Goal: Transaction & Acquisition: Purchase product/service

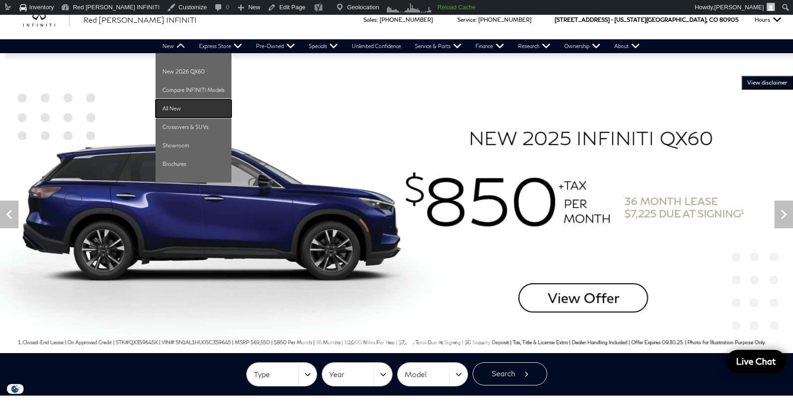
click at [170, 107] on link "All New" at bounding box center [193, 108] width 76 height 19
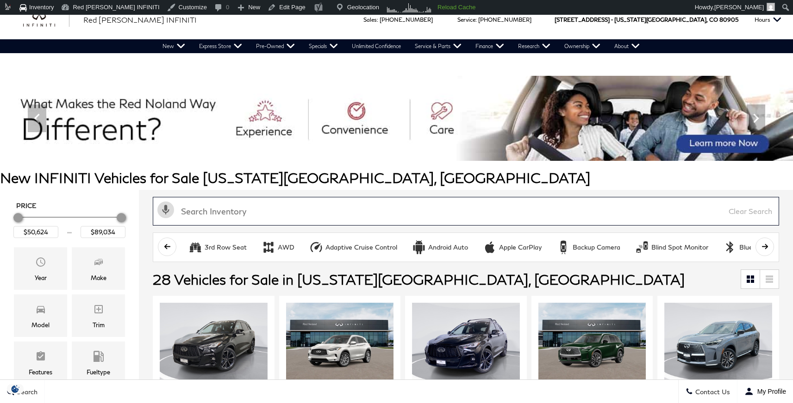
click at [276, 215] on input "text" at bounding box center [466, 211] width 626 height 29
paste input "QX430785"
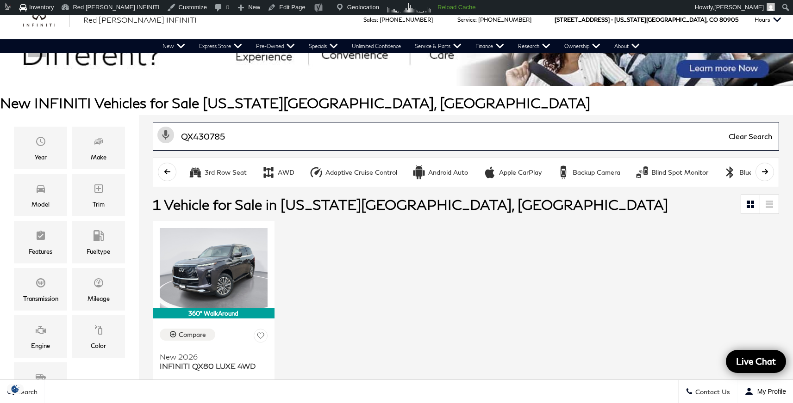
scroll to position [81, 0]
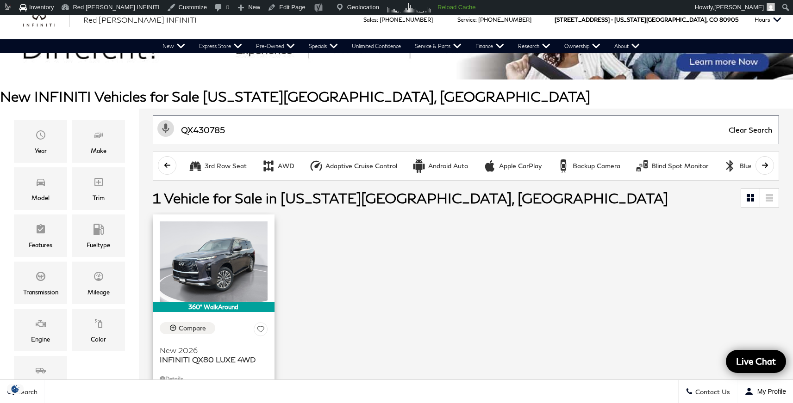
type input "QX430785"
